Goal: Task Accomplishment & Management: Manage account settings

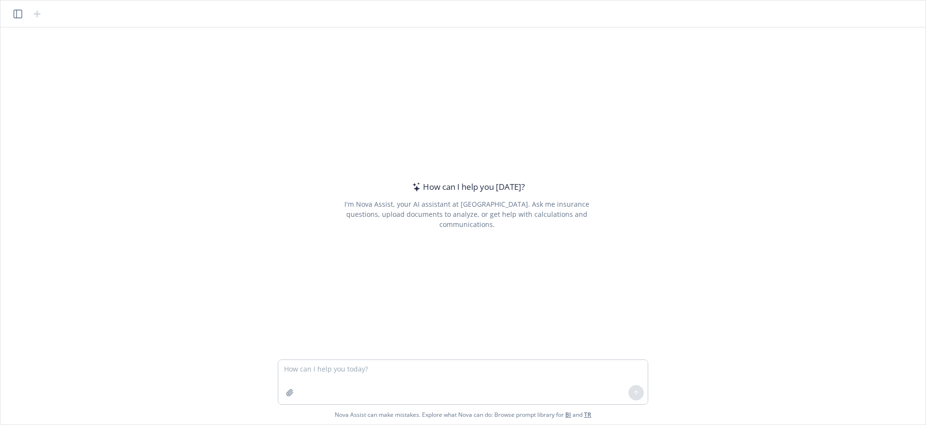
click at [736, 123] on div "How can I help you today? I'm Nova Assist, your AI assistant at Newfront. Ask m…" at bounding box center [462, 193] width 917 height 332
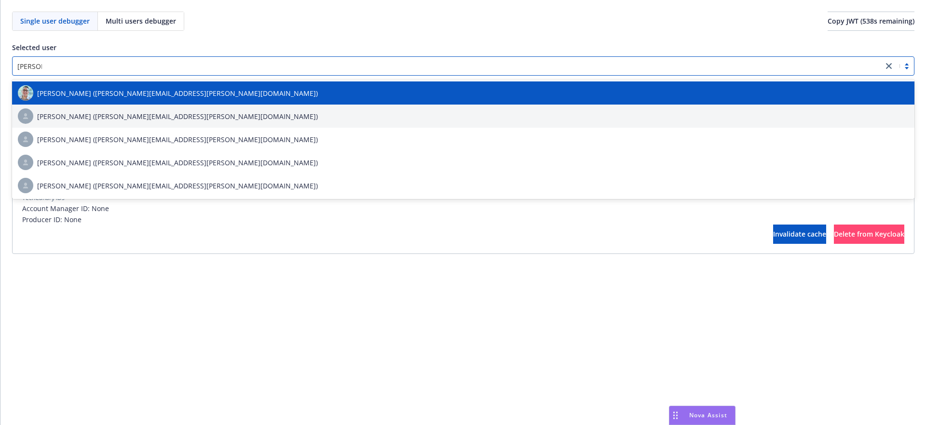
type input "[PERSON_NAME]"
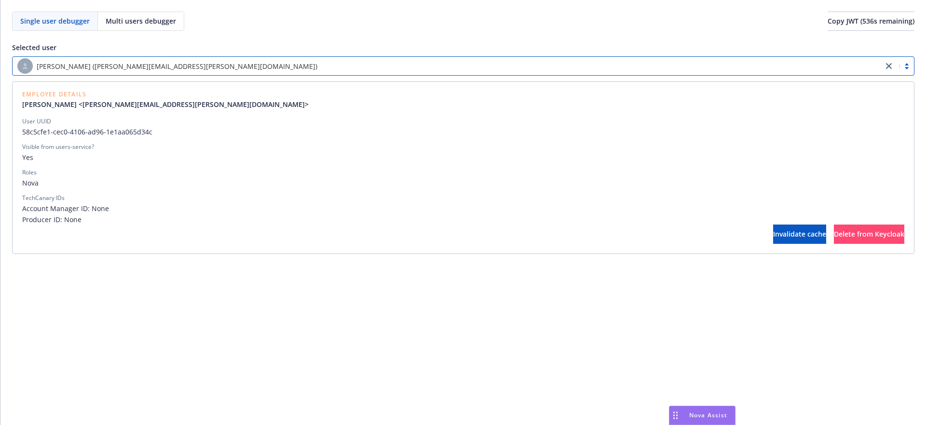
click at [181, 203] on div "TechCanary IDs Account Manager ID: None Producer ID: None" at bounding box center [463, 209] width 882 height 31
click at [192, 188] on div "User UUID 58c5cfe1-cec0-4106-ad96-1e1aa065d34c Visible from users-service? Yes …" at bounding box center [463, 171] width 882 height 108
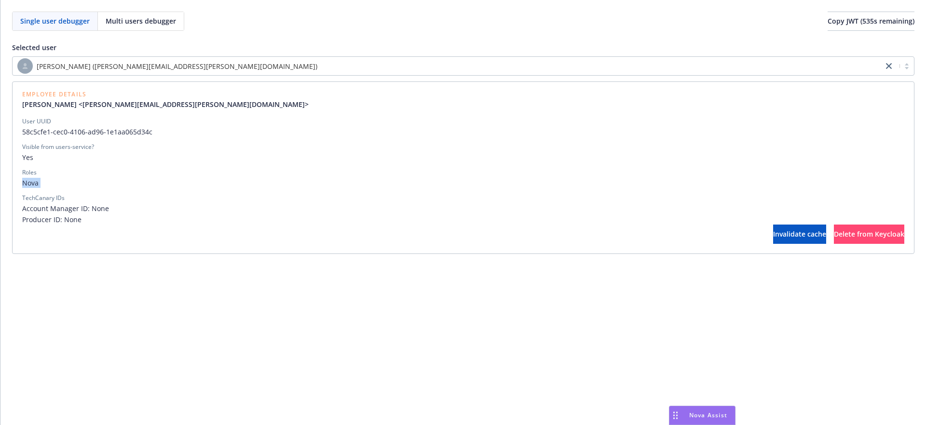
click at [192, 188] on div "User UUID 58c5cfe1-cec0-4106-ad96-1e1aa065d34c Visible from users-service? Yes …" at bounding box center [463, 171] width 882 height 108
click at [197, 184] on span "Nova" at bounding box center [463, 183] width 882 height 10
click at [534, 75] on div "[PERSON_NAME] ([PERSON_NAME][EMAIL_ADDRESS][PERSON_NAME][DOMAIN_NAME])" at bounding box center [463, 65] width 902 height 19
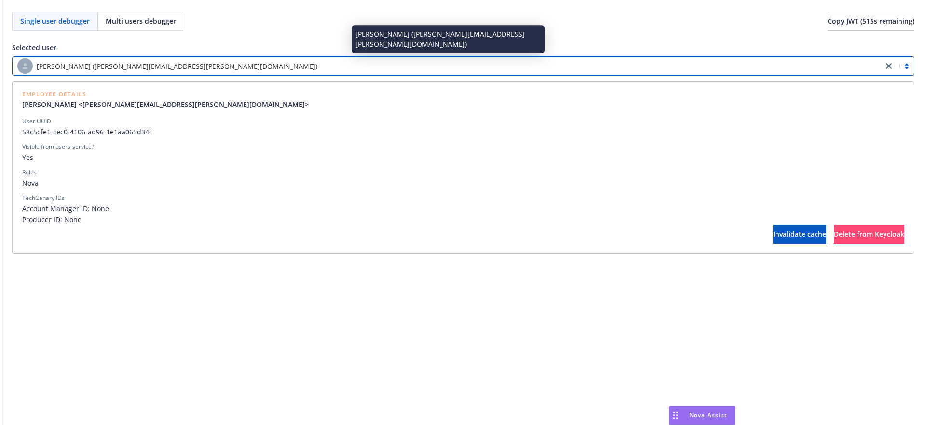
click at [533, 73] on div "[PERSON_NAME] ([PERSON_NAME][EMAIL_ADDRESS][PERSON_NAME][DOMAIN_NAME])" at bounding box center [447, 65] width 861 height 15
click at [539, 59] on div "[PERSON_NAME] ([PERSON_NAME][EMAIL_ADDRESS][PERSON_NAME][DOMAIN_NAME])" at bounding box center [447, 65] width 861 height 15
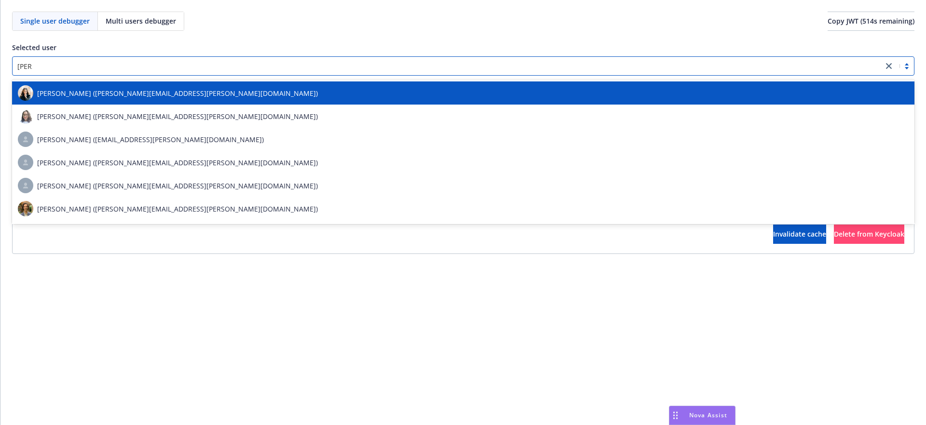
type input "[PERSON_NAME]"
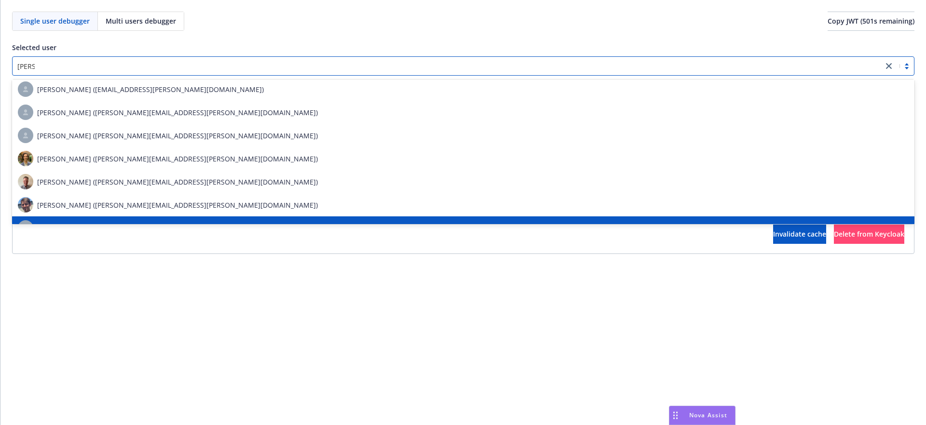
scroll to position [73, 0]
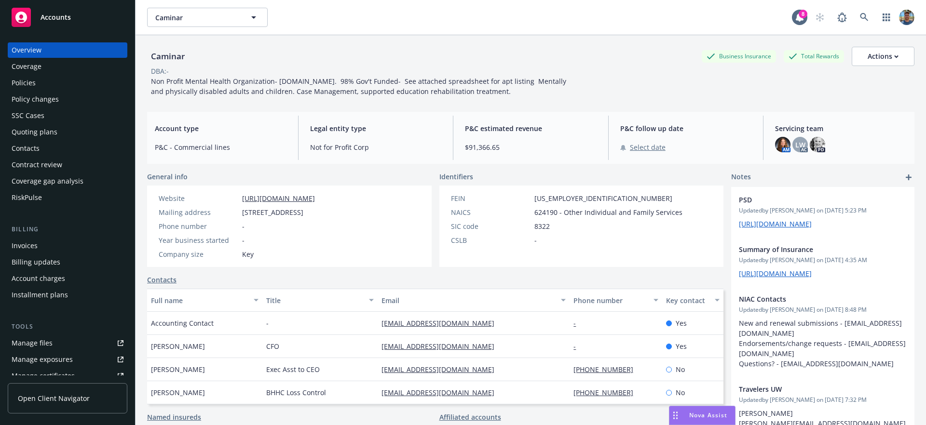
click at [644, 146] on span "Select date" at bounding box center [648, 147] width 36 height 10
select select "August"
select select "2025"
click at [577, 112] on span "21" at bounding box center [572, 109] width 13 height 12
click at [580, 112] on td "22" at bounding box center [587, 109] width 15 height 14
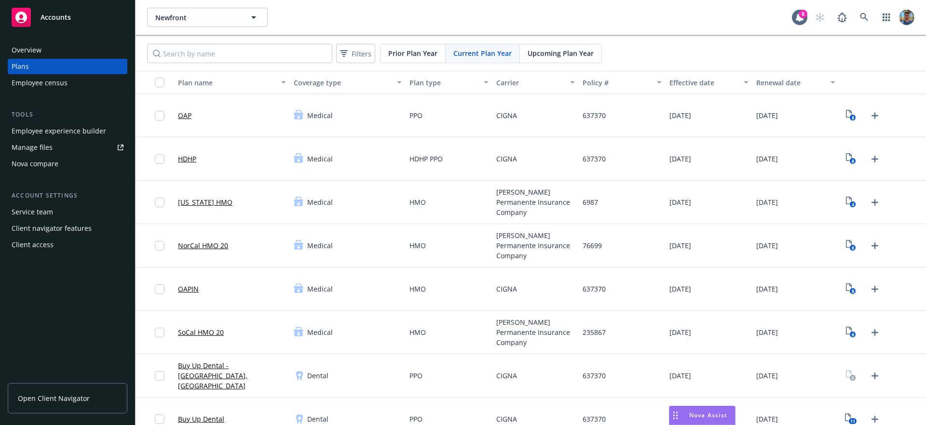
scroll to position [533, 0]
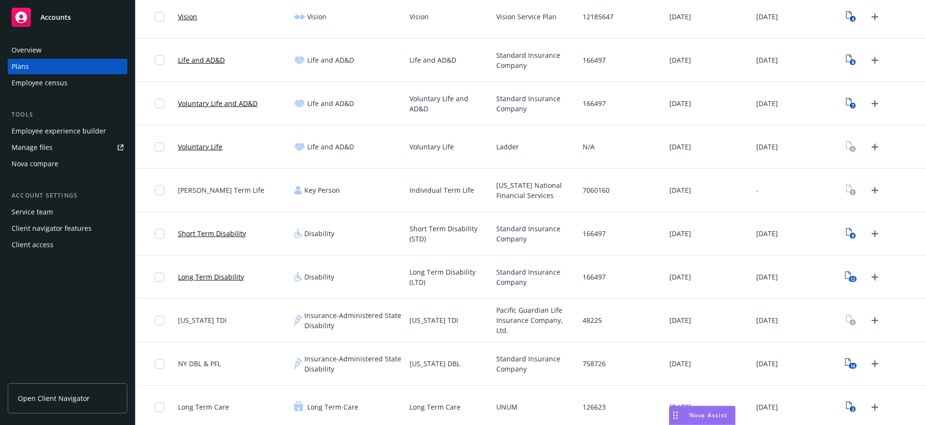
click at [695, 407] on div "Nova Assist" at bounding box center [702, 416] width 66 height 18
